Goal: Information Seeking & Learning: Learn about a topic

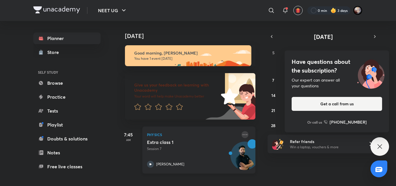
click at [243, 135] on icon at bounding box center [244, 134] width 7 height 7
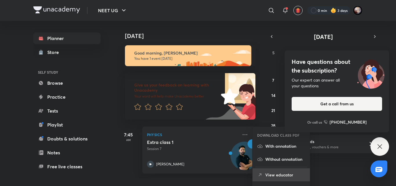
click at [272, 171] on li "View educator" at bounding box center [280, 174] width 57 height 13
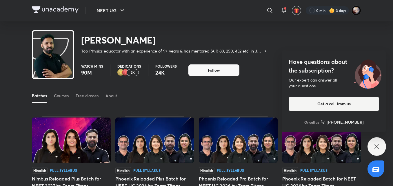
click at [375, 147] on icon at bounding box center [376, 146] width 7 height 7
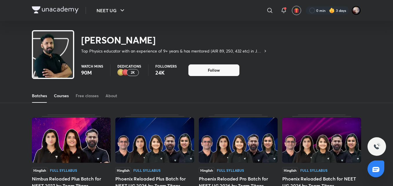
click at [69, 93] on div "Courses" at bounding box center [61, 96] width 15 height 6
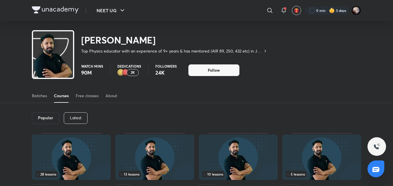
click at [85, 115] on div "Latest" at bounding box center [76, 118] width 24 height 12
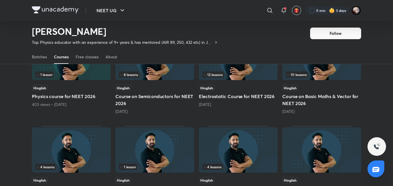
scroll to position [174, 0]
click at [141, 96] on h5 "Course on Semiconductors for NEET 2026" at bounding box center [154, 100] width 79 height 14
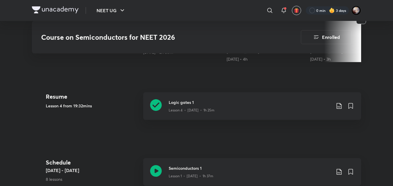
scroll to position [241, 0]
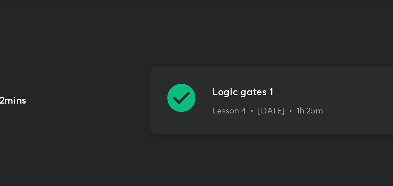
click at [155, 105] on icon at bounding box center [156, 105] width 12 height 12
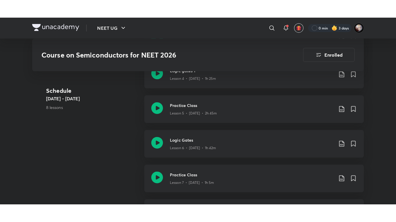
scroll to position [470, 0]
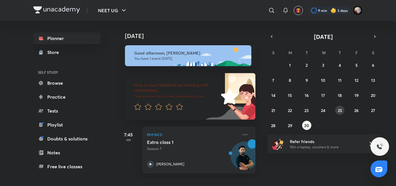
click at [341, 111] on abbr "25" at bounding box center [339, 110] width 4 height 6
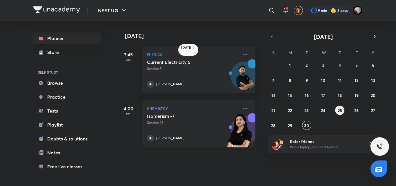
click at [245, 110] on div "Chemistry Isomerism -7 Session 23 Akansha Karnwal" at bounding box center [198, 123] width 113 height 47
click at [242, 108] on icon at bounding box center [244, 108] width 5 height 1
click at [241, 107] on icon at bounding box center [244, 108] width 7 height 7
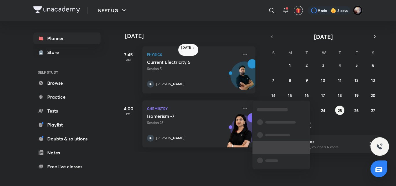
click at [273, 149] on span at bounding box center [274, 147] width 19 height 2
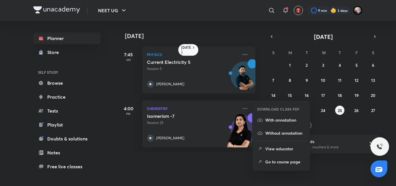
click at [273, 149] on p "View educator" at bounding box center [285, 148] width 40 height 6
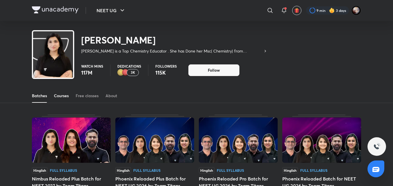
click at [66, 96] on div "Courses" at bounding box center [61, 96] width 15 height 6
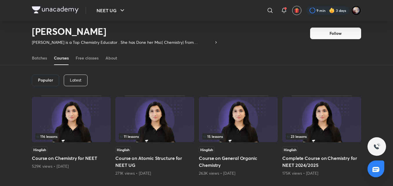
scroll to position [21, 0]
click at [74, 82] on div "Latest" at bounding box center [76, 80] width 24 height 12
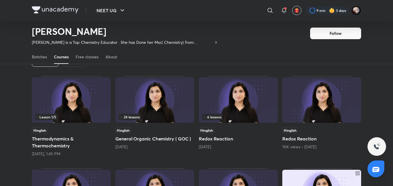
scroll to position [40, 0]
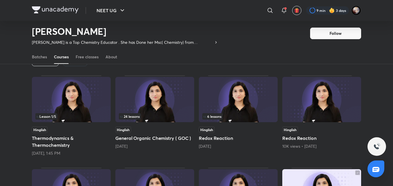
click at [56, 143] on h5 "Thermodynamics & Thermochemistry" at bounding box center [71, 141] width 79 height 14
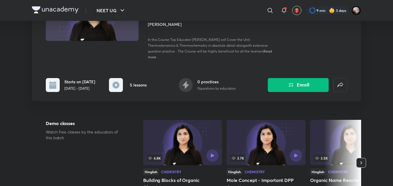
scroll to position [74, 0]
click at [312, 87] on button "Enroll" at bounding box center [298, 85] width 61 height 14
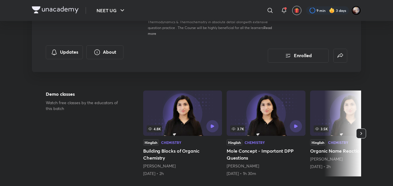
scroll to position [0, 0]
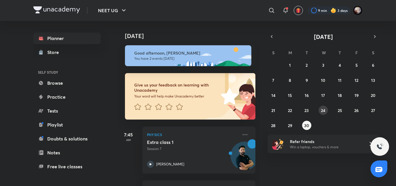
click at [323, 109] on abbr "24" at bounding box center [323, 110] width 4 height 6
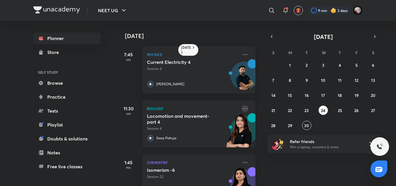
click at [242, 108] on icon at bounding box center [244, 108] width 5 height 1
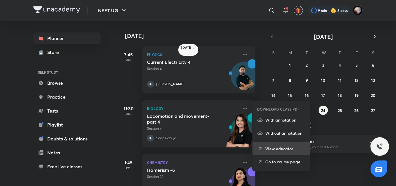
click at [275, 149] on p "View educator" at bounding box center [285, 148] width 40 height 6
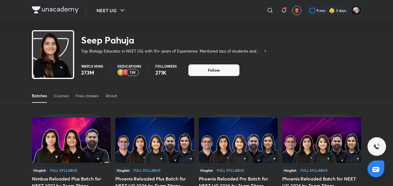
click at [69, 93] on div "Batches Courses Free classes About" at bounding box center [196, 96] width 329 height 14
click at [66, 94] on div "Courses" at bounding box center [61, 96] width 15 height 6
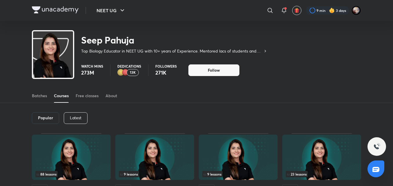
click at [77, 114] on div "Latest" at bounding box center [76, 118] width 24 height 12
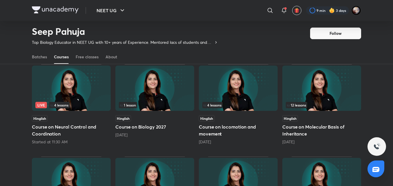
scroll to position [51, 0]
click at [54, 126] on h5 "Course on Neural Control and Coordination" at bounding box center [71, 130] width 79 height 14
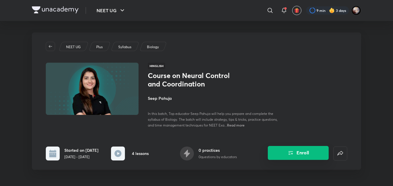
click at [301, 153] on button "Enroll" at bounding box center [298, 153] width 61 height 14
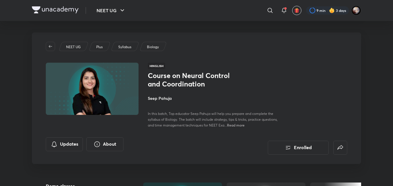
scroll to position [51, 0]
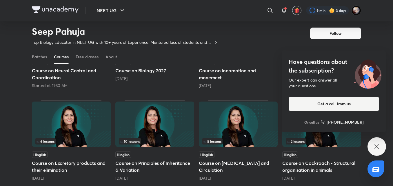
scroll to position [107, 0]
click at [374, 142] on div "Have questions about the subscription? Our expert can answer all your questions…" at bounding box center [376, 146] width 19 height 19
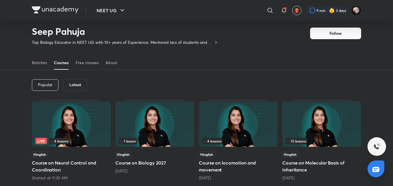
scroll to position [0, 0]
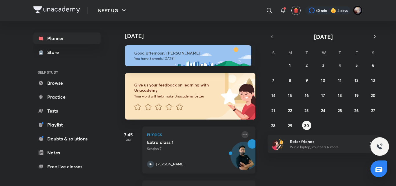
click at [241, 133] on icon at bounding box center [244, 134] width 7 height 7
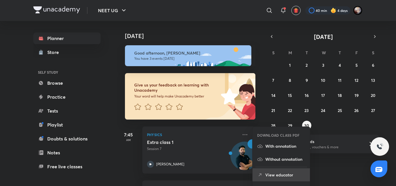
click at [274, 173] on p "View educator" at bounding box center [285, 174] width 40 height 6
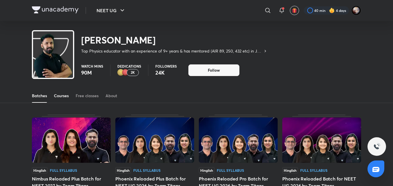
click at [63, 95] on div "Courses" at bounding box center [61, 96] width 15 height 6
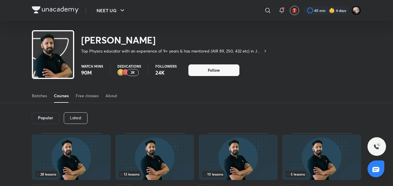
click at [72, 118] on p "Latest" at bounding box center [76, 117] width 12 height 5
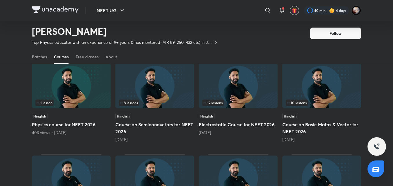
scroll to position [146, 0]
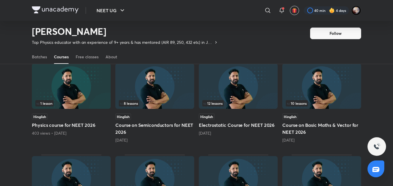
click at [118, 134] on h5 "Course on Semiconductors for NEET 2026" at bounding box center [154, 128] width 79 height 14
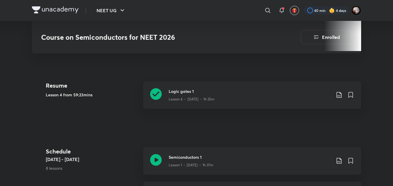
scroll to position [207, 0]
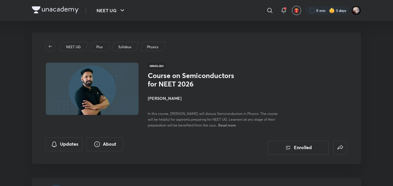
drag, startPoint x: 149, startPoint y: 74, endPoint x: 207, endPoint y: 88, distance: 59.9
click at [207, 88] on div "Course on Semiconductors for NEET 2026 [PERSON_NAME] In this course, [PERSON_NA…" at bounding box center [213, 99] width 130 height 56
click at [125, 93] on img at bounding box center [92, 88] width 94 height 53
click at [175, 81] on h1 "Course on Semiconductors for NEET 2026" at bounding box center [195, 79] width 95 height 17
click at [70, 8] on img at bounding box center [55, 9] width 47 height 7
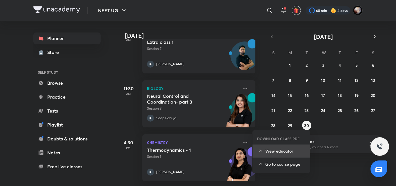
click at [287, 154] on li "View educator" at bounding box center [280, 150] width 57 height 13
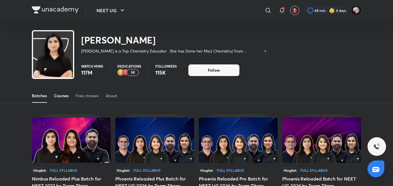
click at [63, 95] on div "Courses" at bounding box center [61, 96] width 15 height 6
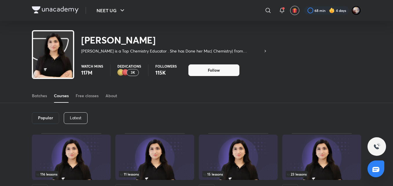
click at [81, 115] on p "Latest" at bounding box center [76, 117] width 12 height 5
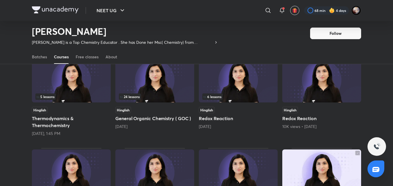
scroll to position [62, 0]
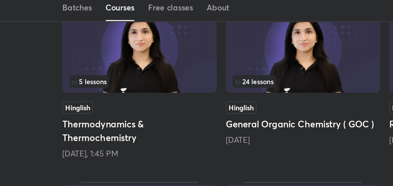
click at [64, 118] on h5 "Thermodynamics & Thermochemistry" at bounding box center [71, 120] width 79 height 14
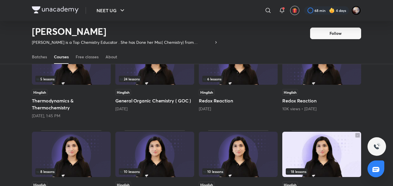
scroll to position [78, 0]
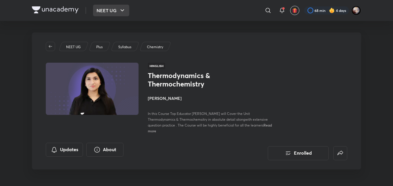
scroll to position [0, 0]
click at [76, 6] on img at bounding box center [55, 9] width 47 height 7
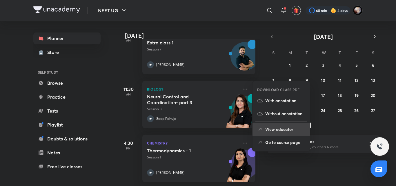
click at [273, 132] on p "View educator" at bounding box center [285, 129] width 40 height 6
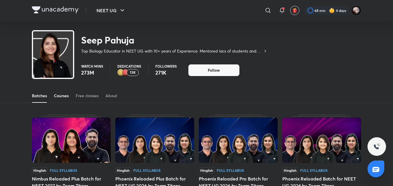
click at [63, 96] on div "Courses" at bounding box center [61, 96] width 15 height 6
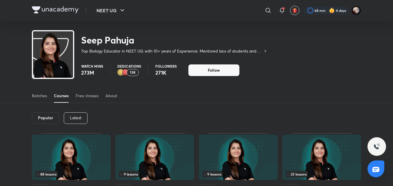
click at [76, 116] on p "Latest" at bounding box center [76, 117] width 12 height 5
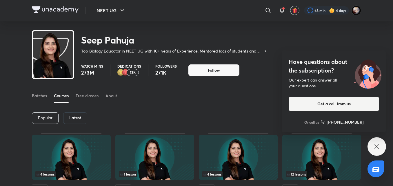
click at [59, 12] on img at bounding box center [55, 9] width 47 height 7
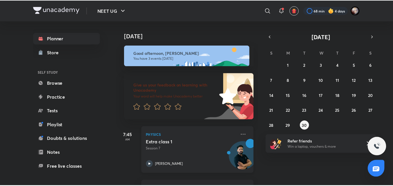
scroll to position [86, 0]
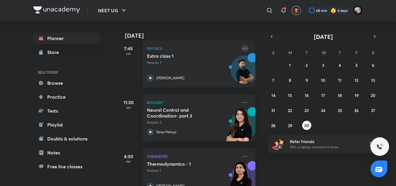
click at [241, 48] on icon at bounding box center [244, 48] width 7 height 7
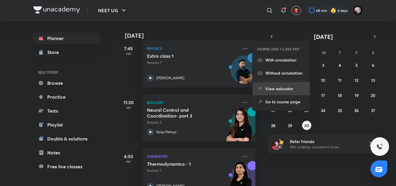
click at [269, 93] on li "View educator" at bounding box center [280, 88] width 57 height 13
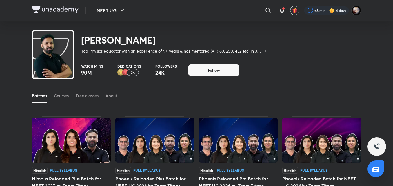
click at [53, 95] on div "Batches Courses Free classes About" at bounding box center [196, 96] width 329 height 14
click at [59, 83] on div "Batches Courses Free classes About" at bounding box center [196, 89] width 393 height 27
click at [63, 93] on div "Courses" at bounding box center [61, 96] width 15 height 6
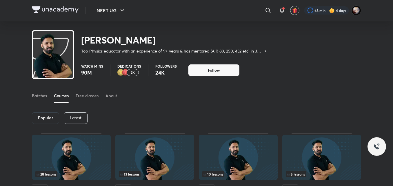
click at [76, 120] on p "Latest" at bounding box center [76, 117] width 12 height 5
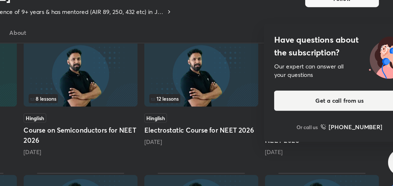
scroll to position [147, 0]
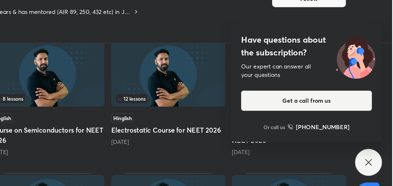
click at [380, 142] on div "Have questions about the subscription? Our expert can answer all your questions…" at bounding box center [376, 146] width 19 height 19
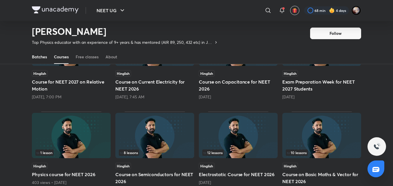
scroll to position [0, 0]
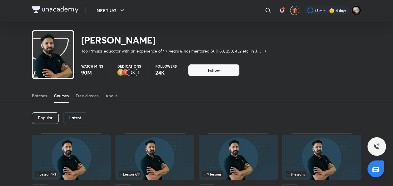
click at [59, 10] on img at bounding box center [55, 9] width 47 height 7
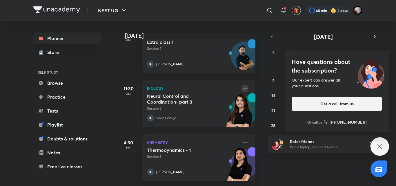
click at [241, 85] on icon at bounding box center [244, 88] width 7 height 7
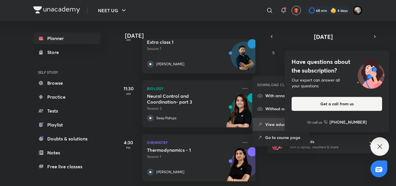
click at [276, 123] on p "View educator" at bounding box center [285, 124] width 40 height 6
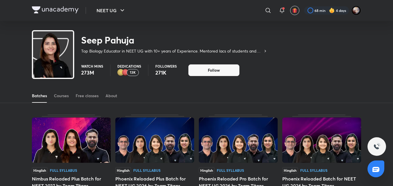
click at [68, 100] on link "Courses" at bounding box center [61, 96] width 15 height 14
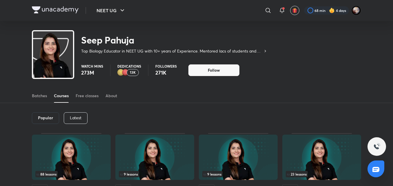
click at [75, 113] on div "Latest" at bounding box center [76, 118] width 24 height 12
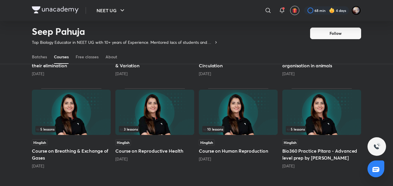
scroll to position [207, 0]
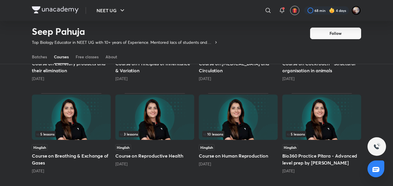
click at [227, 166] on div "[DATE]" at bounding box center [238, 164] width 79 height 6
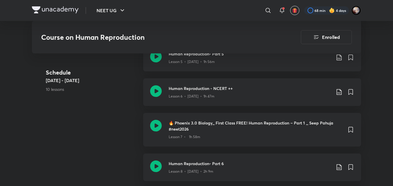
scroll to position [497, 0]
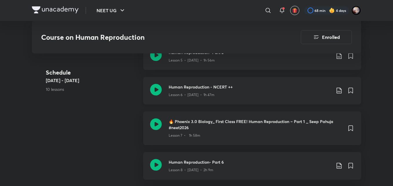
click at [157, 91] on icon at bounding box center [156, 90] width 12 height 12
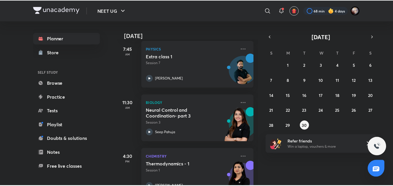
scroll to position [86, 0]
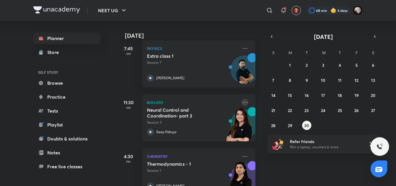
click at [242, 103] on icon at bounding box center [244, 102] width 7 height 7
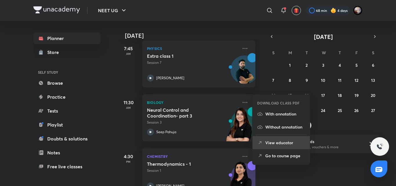
click at [277, 140] on p "View educator" at bounding box center [285, 142] width 40 height 6
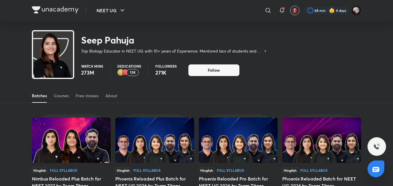
click at [66, 95] on div "Courses" at bounding box center [61, 96] width 15 height 6
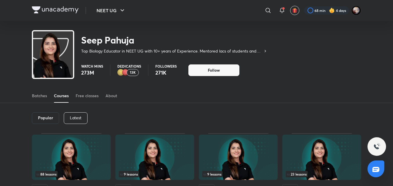
click at [75, 116] on p "Latest" at bounding box center [76, 117] width 12 height 5
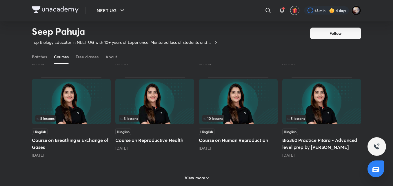
scroll to position [223, 0]
click at [227, 141] on h5 "Course on Human Reproduction" at bounding box center [238, 139] width 79 height 7
